Goal: Obtain resource: Download file/media

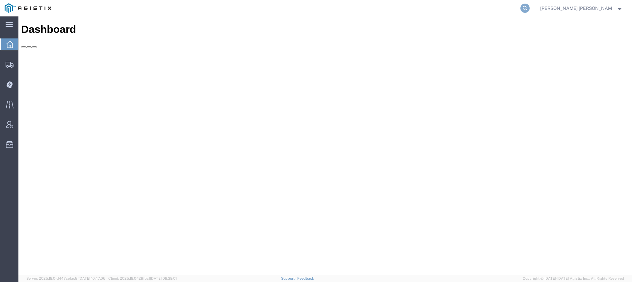
click at [529, 8] on icon at bounding box center [524, 8] width 9 height 9
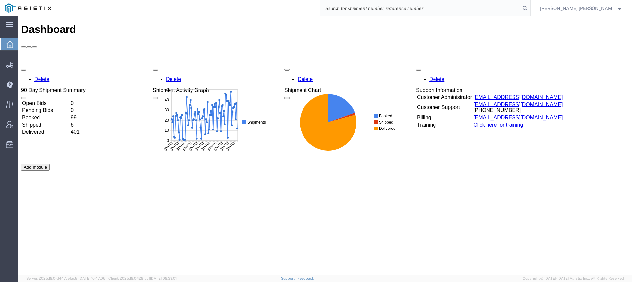
click at [518, 8] on input "search" at bounding box center [420, 8] width 200 height 16
paste input "56540753"
type input "56540753"
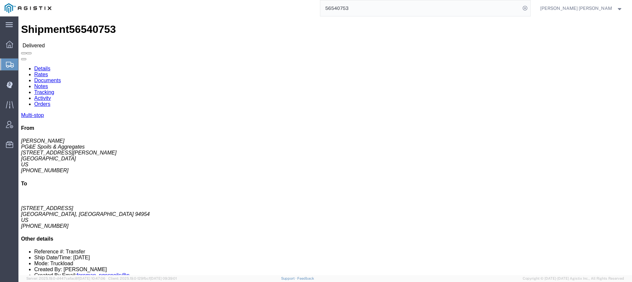
click link "Documents"
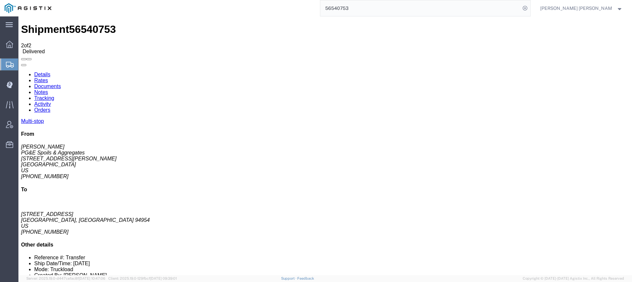
checkbox input "true"
